Goal: Navigation & Orientation: Find specific page/section

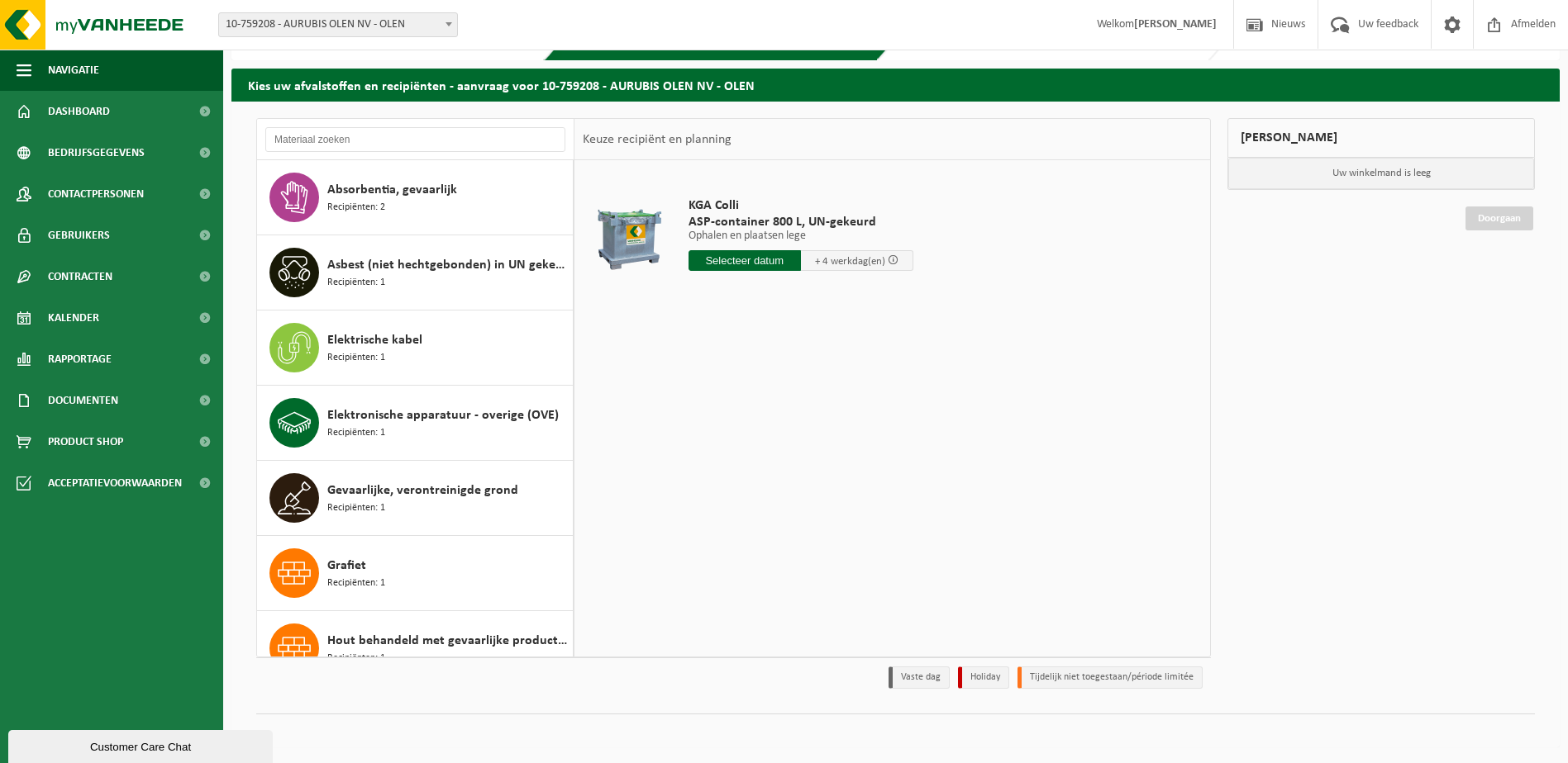
scroll to position [1573, 0]
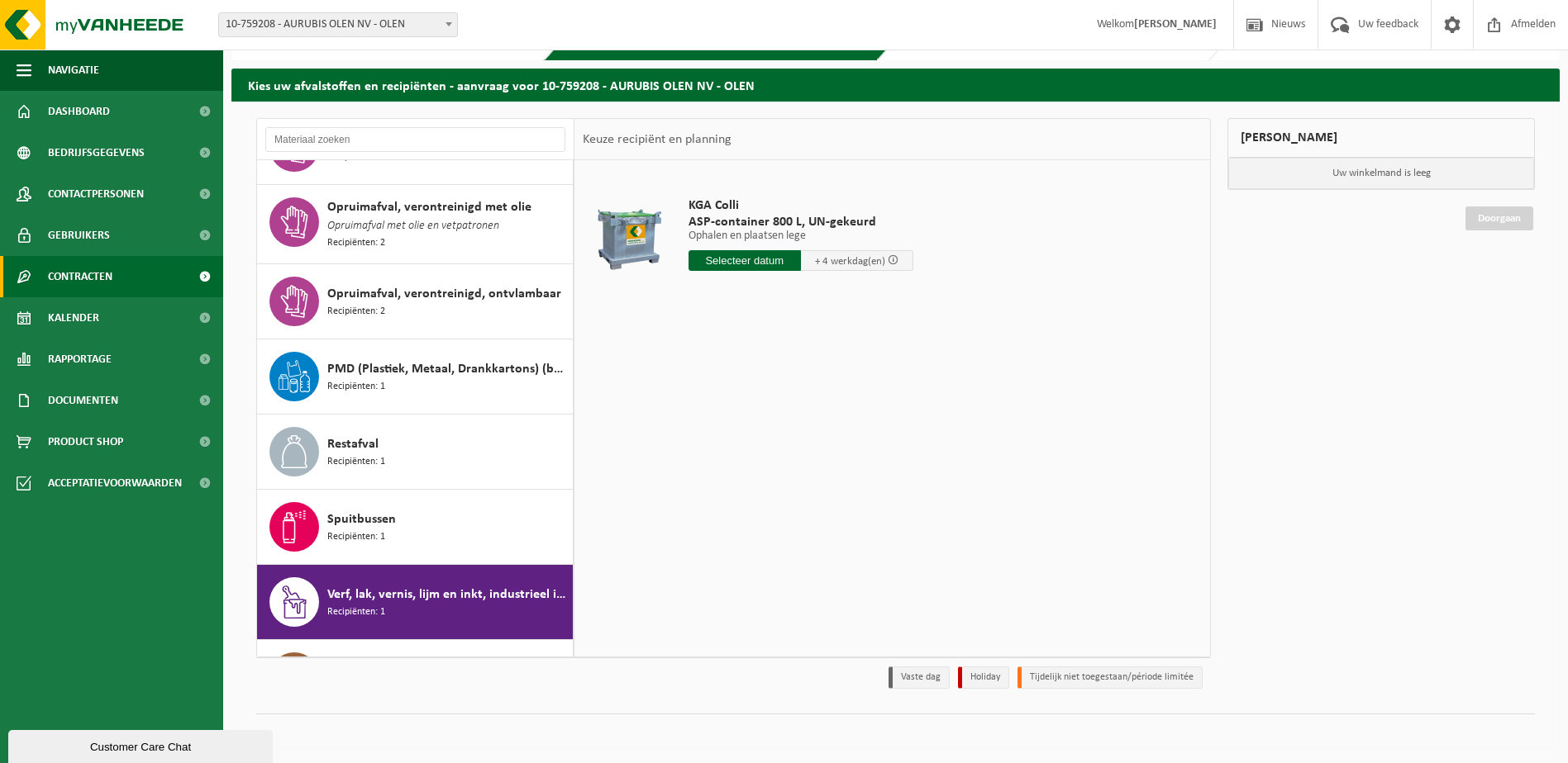
click at [106, 293] on span "Contracten" at bounding box center [80, 276] width 64 height 41
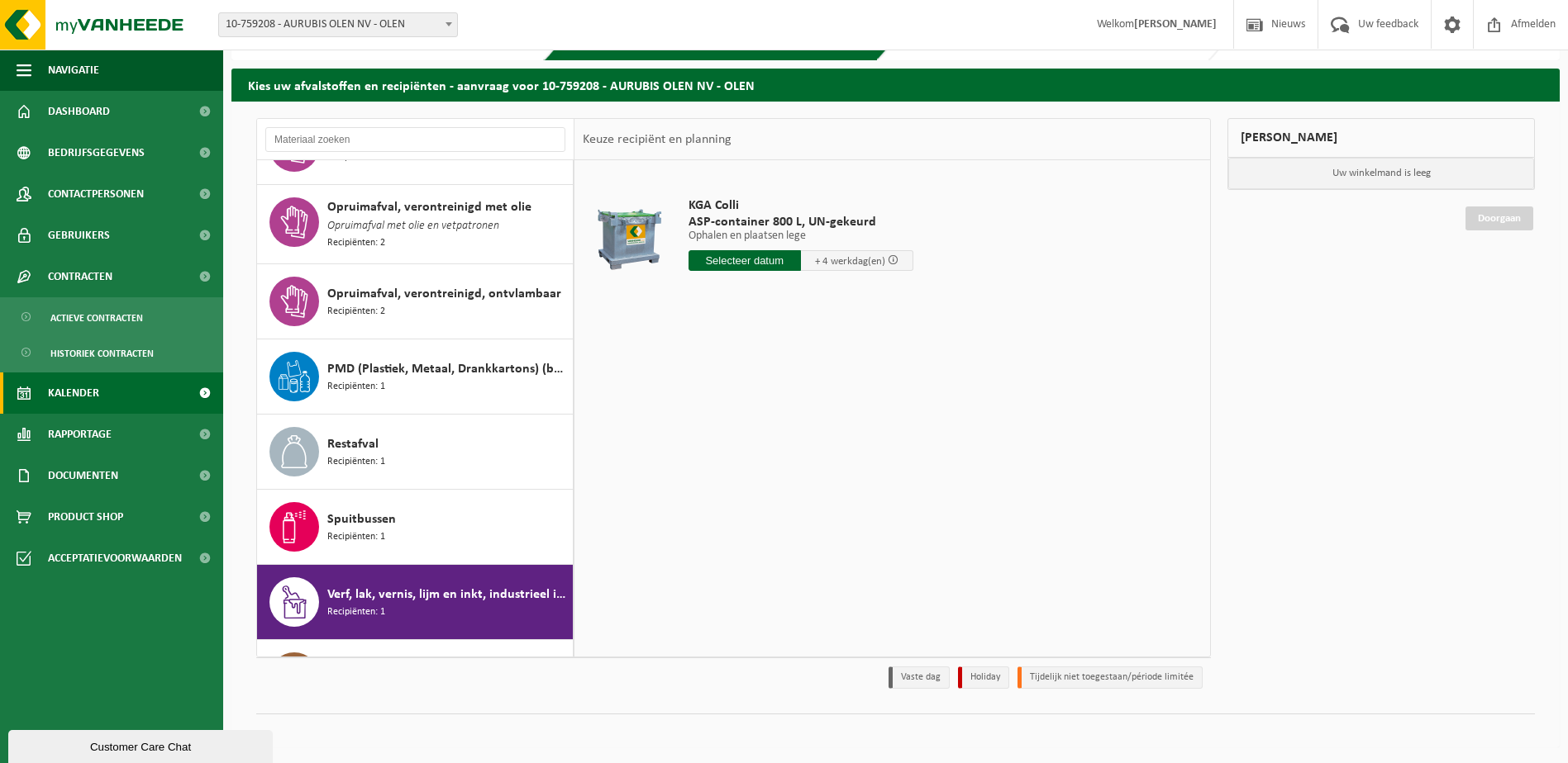
click at [91, 408] on span "Kalender" at bounding box center [74, 393] width 51 height 41
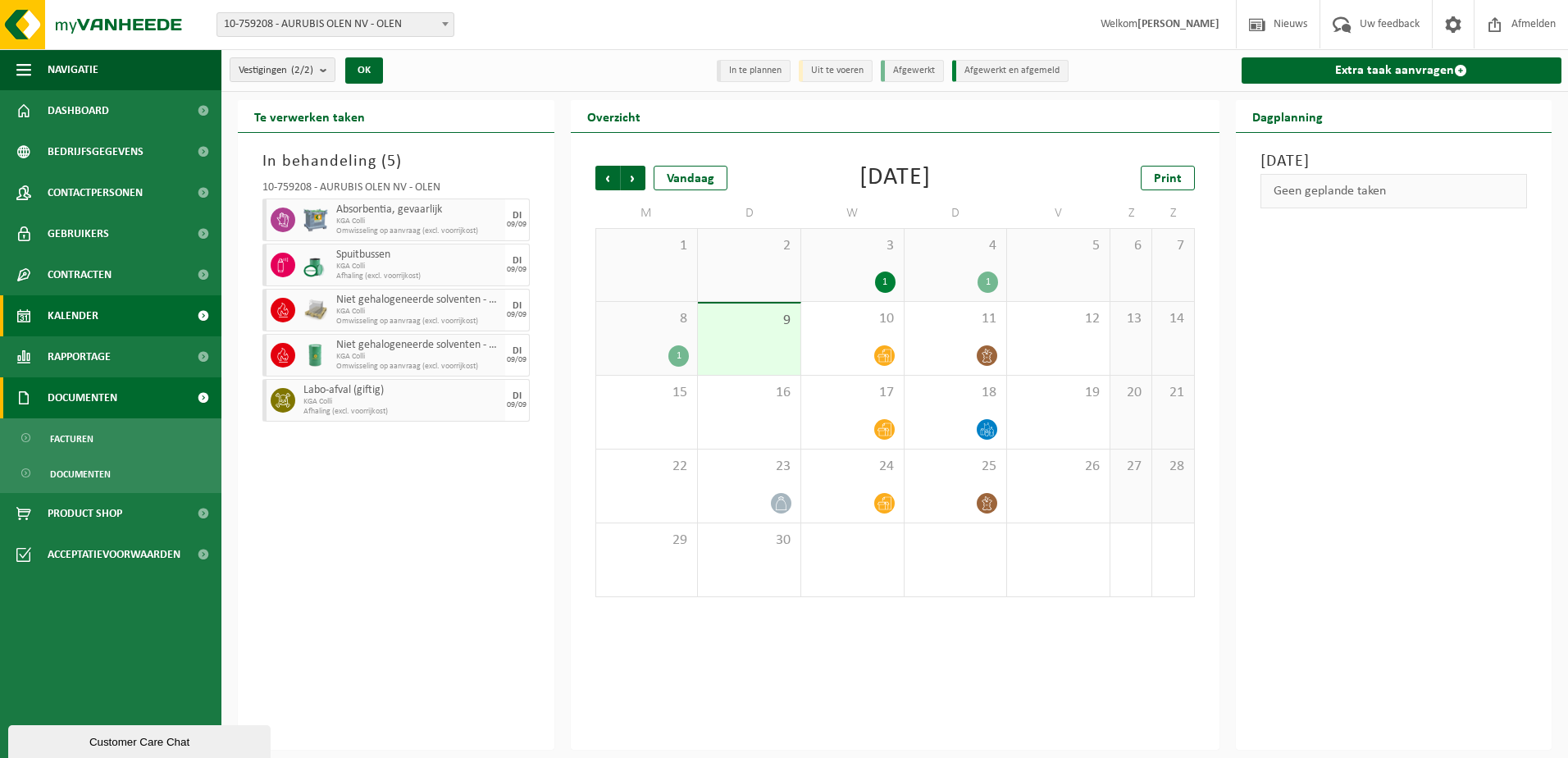
click at [101, 386] on span "Documenten" at bounding box center [82, 398] width 70 height 41
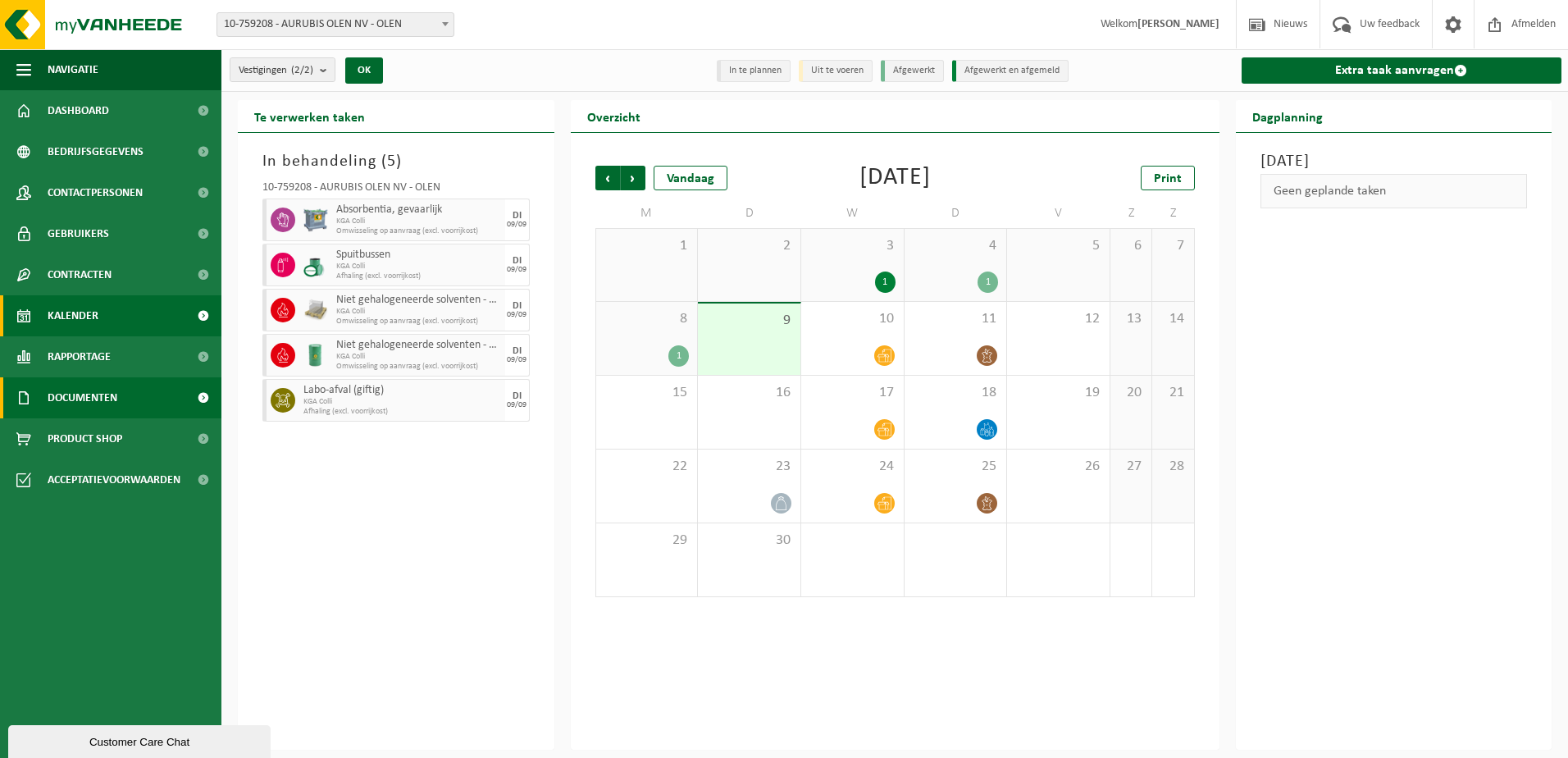
click at [101, 390] on span "Documenten" at bounding box center [82, 398] width 70 height 41
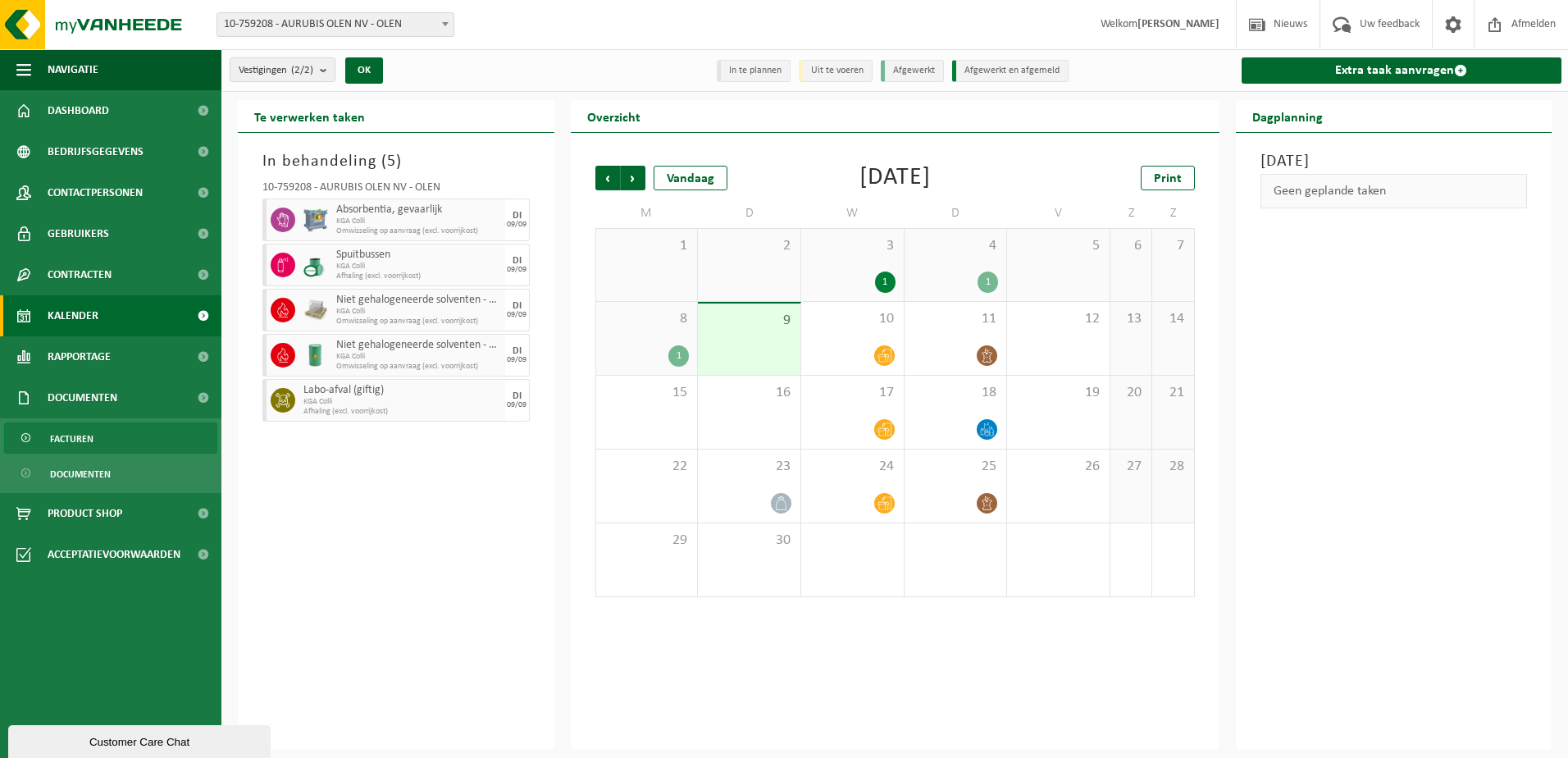
click at [101, 434] on link "Facturen" at bounding box center [111, 438] width 214 height 31
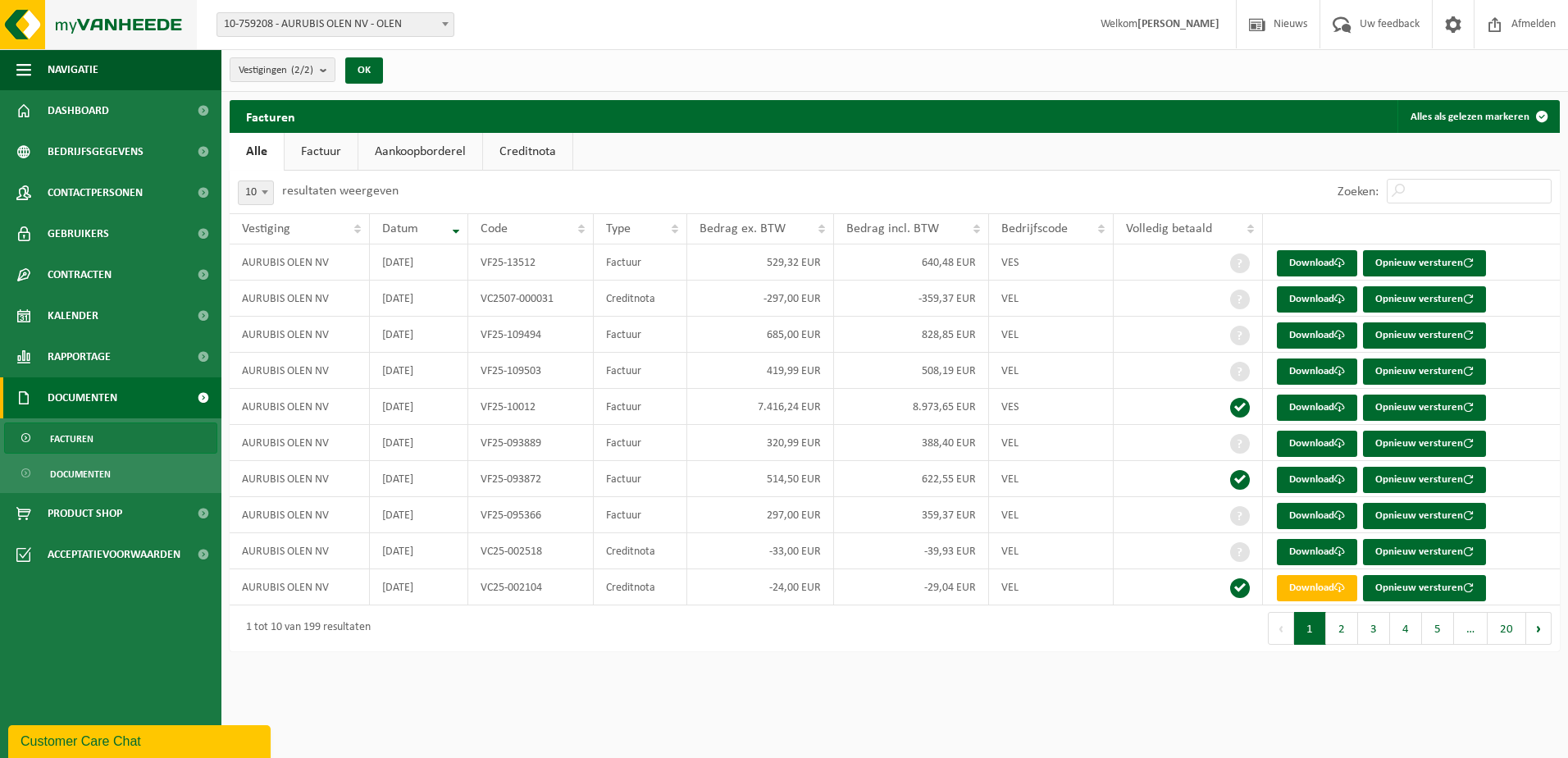
click at [143, 24] on img at bounding box center [98, 25] width 197 height 49
